Goal: Task Accomplishment & Management: Manage account settings

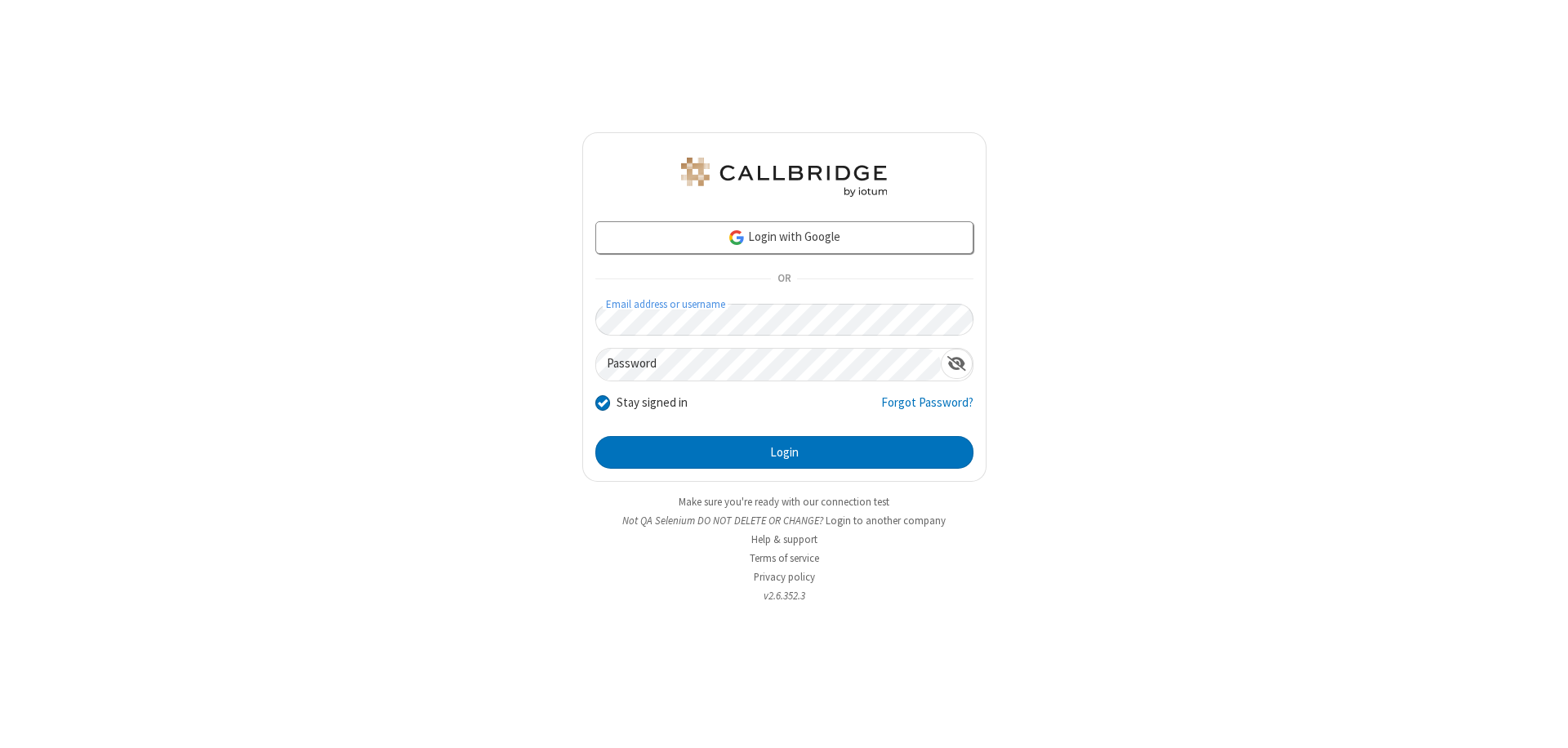
click at [602, 402] on input "Stay signed in" at bounding box center [603, 402] width 16 height 18
checkbox input "false"
click at [784, 452] on button "Login" at bounding box center [784, 452] width 378 height 32
click at [602, 402] on input "Stay signed in" at bounding box center [603, 402] width 16 height 18
checkbox input "false"
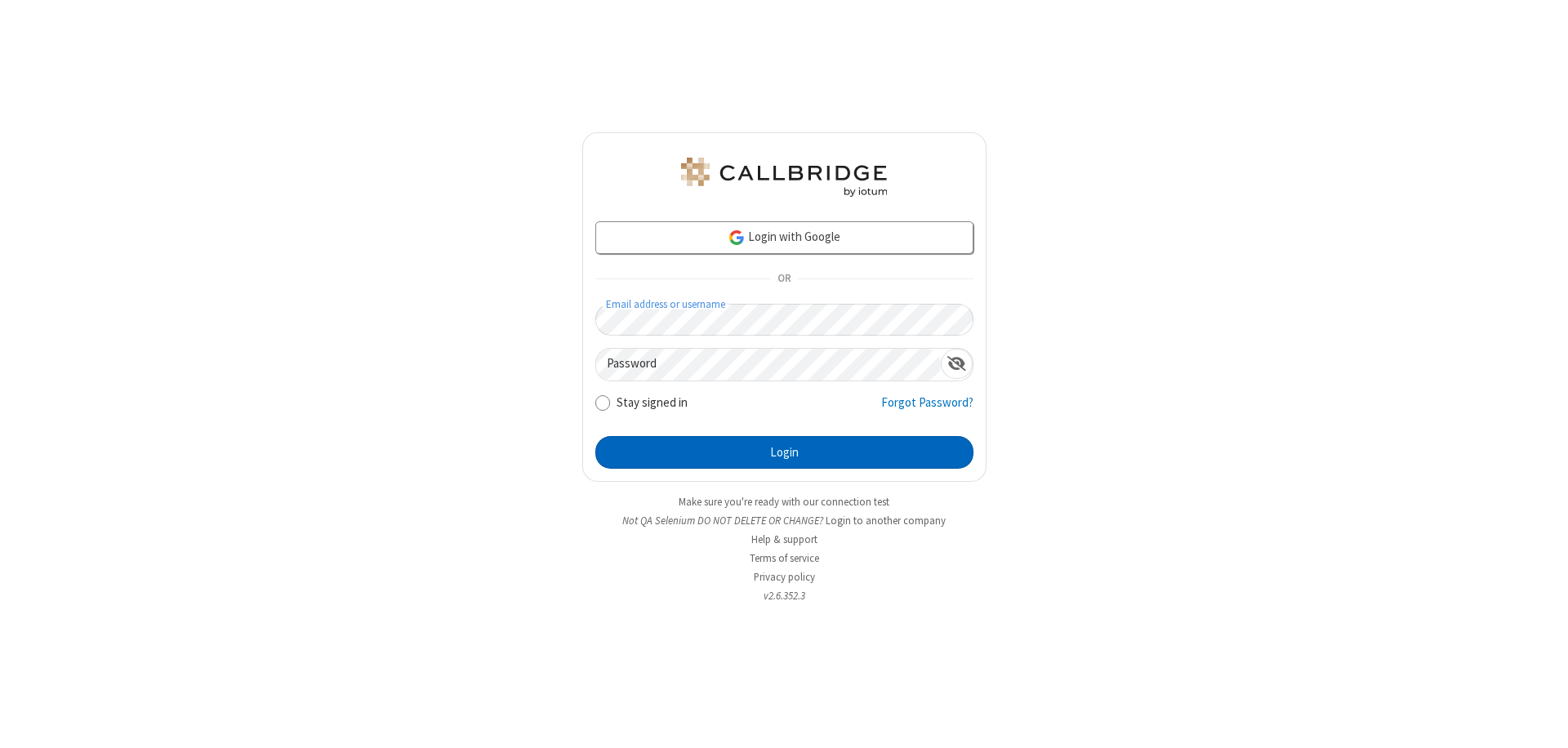
click at [784, 452] on button "Login" at bounding box center [784, 452] width 378 height 32
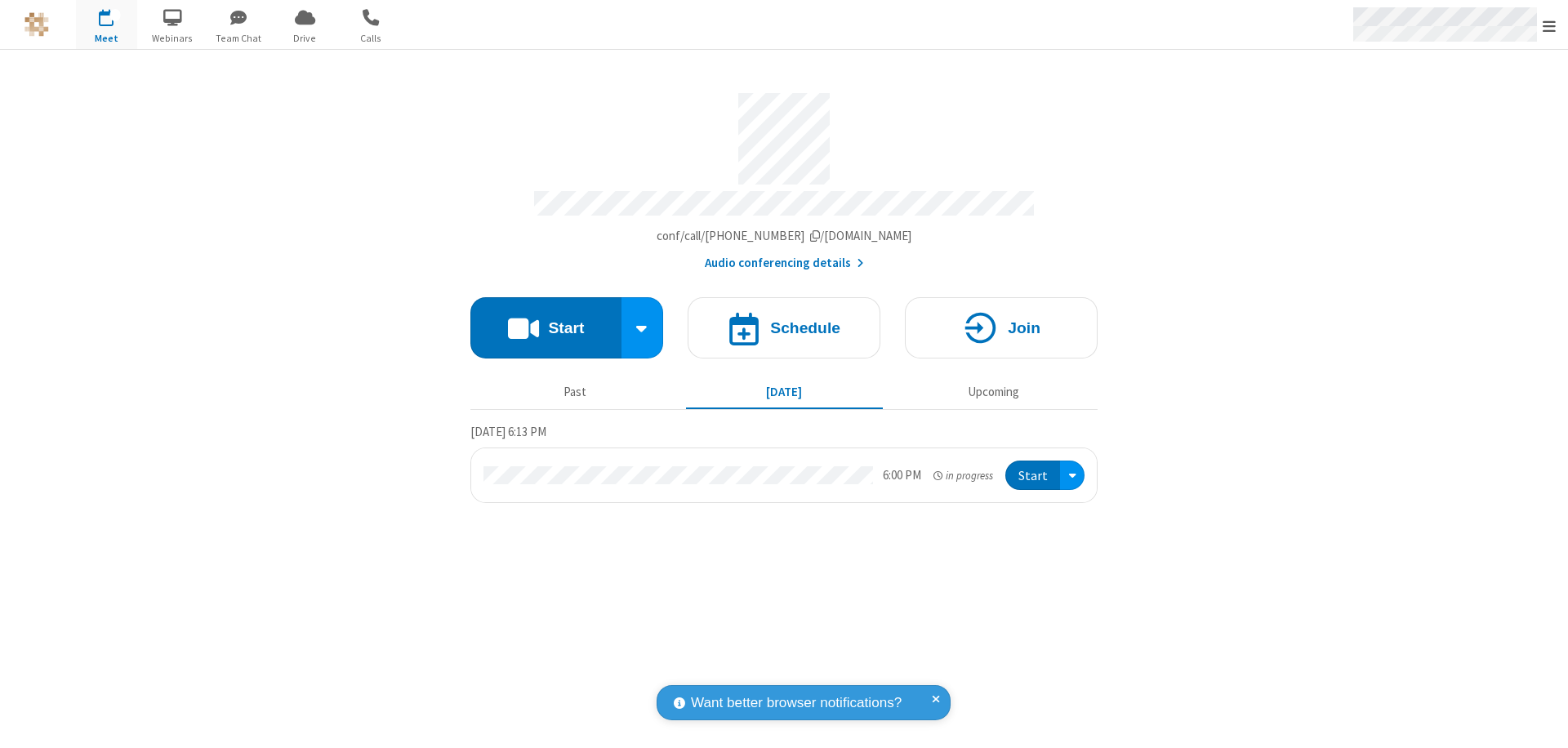
click at [1549, 25] on span "Open menu" at bounding box center [1549, 26] width 13 height 17
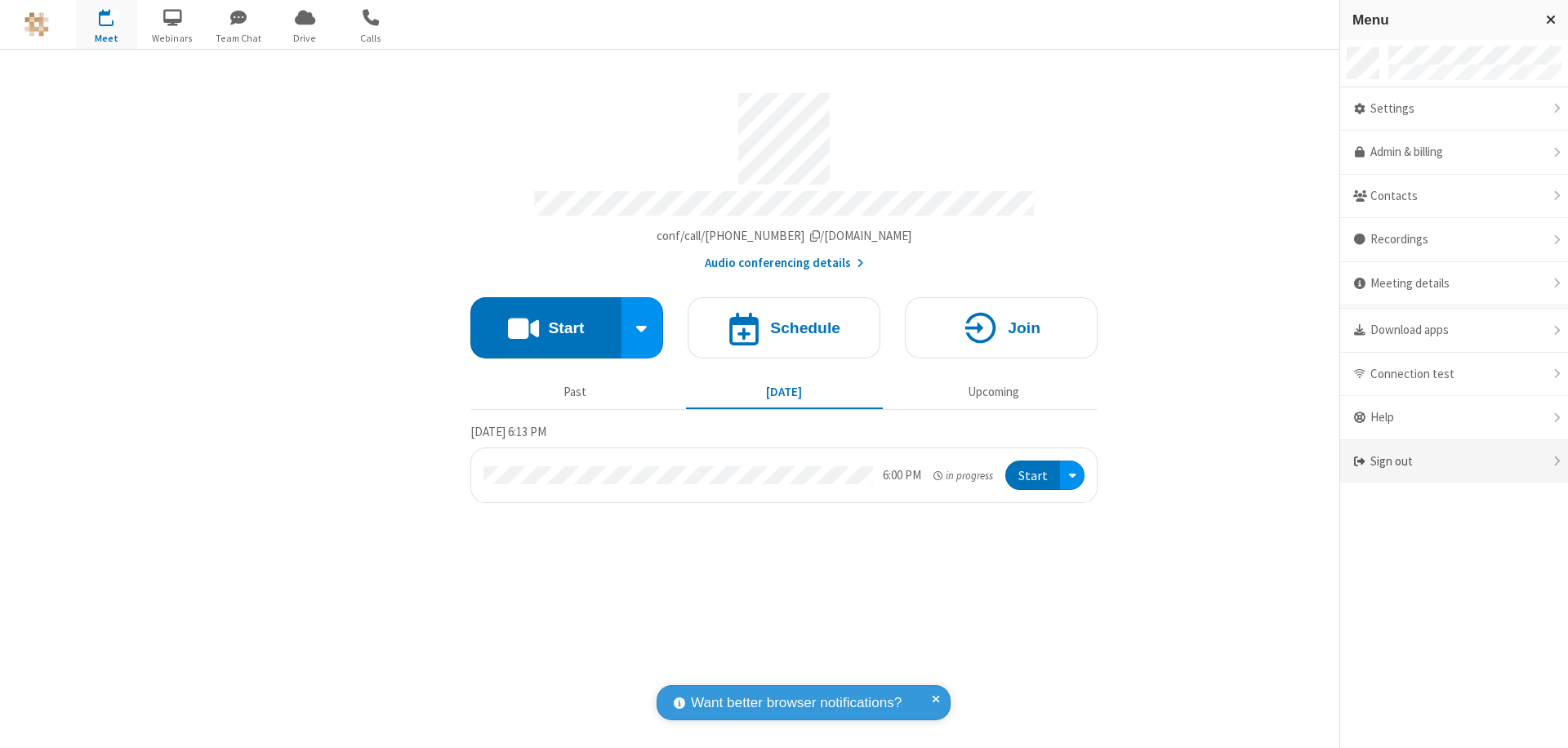
click at [1480, 462] on div "Sign out" at bounding box center [1453, 462] width 228 height 43
